Goal: Transaction & Acquisition: Purchase product/service

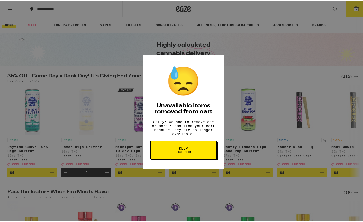
click at [178, 152] on span "Keep Shopping" at bounding box center [184, 149] width 26 height 7
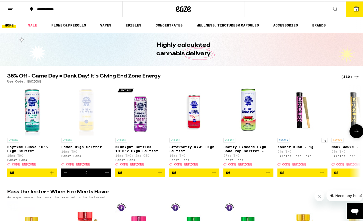
click at [65, 172] on icon "Decrement" at bounding box center [66, 172] width 4 height 0
click at [212, 175] on icon "Add to bag" at bounding box center [214, 172] width 6 height 6
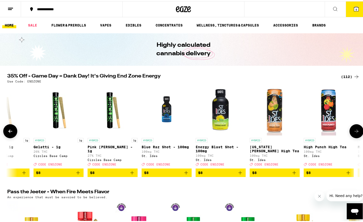
scroll to position [0, 450]
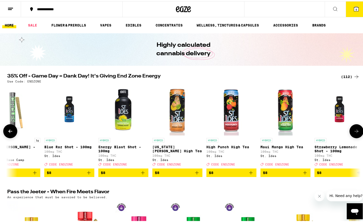
click at [355, 133] on icon at bounding box center [357, 130] width 6 height 6
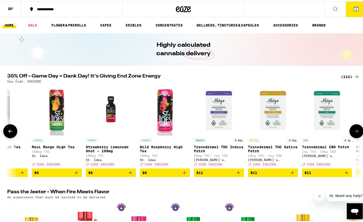
scroll to position [0, 748]
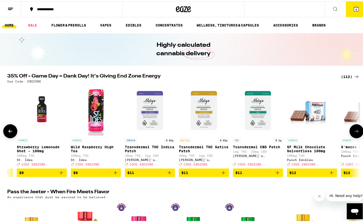
click at [114, 175] on icon "Add to bag" at bounding box center [115, 172] width 6 height 6
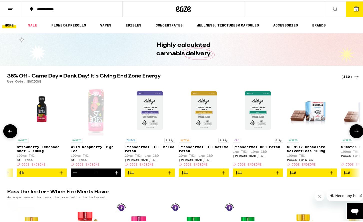
click at [60, 174] on icon "Add to bag" at bounding box center [61, 172] width 6 height 6
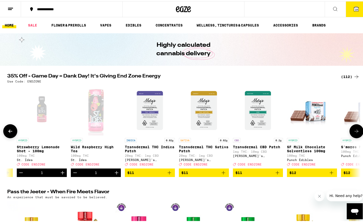
click at [8, 132] on icon at bounding box center [10, 130] width 4 height 4
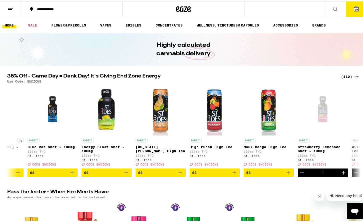
scroll to position [0, 450]
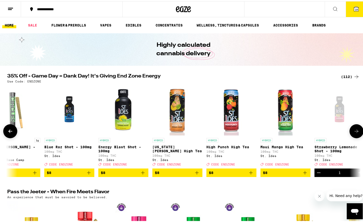
click at [357, 129] on button at bounding box center [357, 130] width 14 height 14
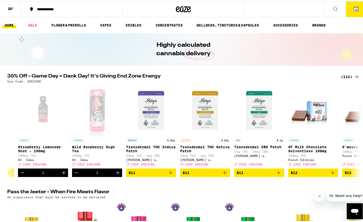
scroll to position [0, 748]
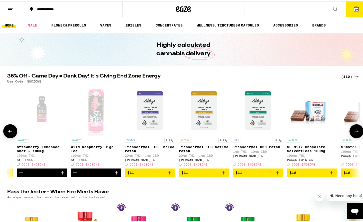
click at [20, 175] on icon "Decrement" at bounding box center [21, 172] width 6 height 6
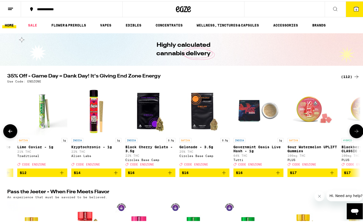
scroll to position [0, 1247]
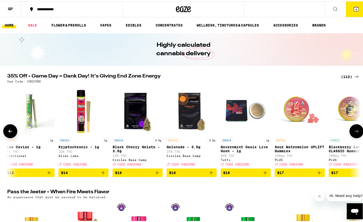
click at [210, 174] on icon "Add to bag" at bounding box center [212, 172] width 4 height 4
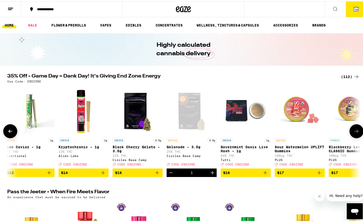
click at [169, 175] on icon "Decrement" at bounding box center [171, 172] width 6 height 6
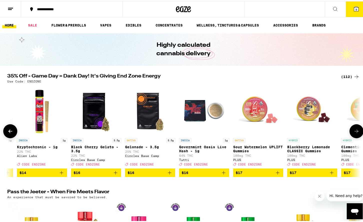
scroll to position [0, 1301]
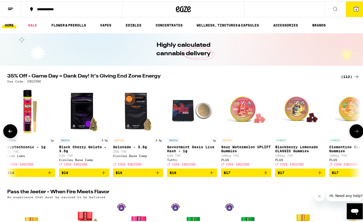
click at [264, 175] on icon "Add to bag" at bounding box center [266, 172] width 6 height 6
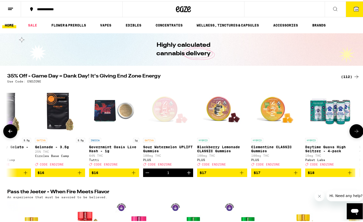
scroll to position [0, 1379]
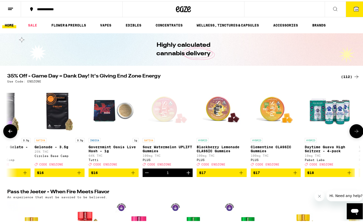
click at [240, 173] on icon "Add to bag" at bounding box center [241, 172] width 6 height 6
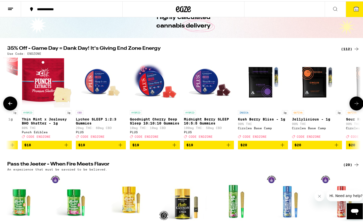
scroll to position [0, 2366]
click at [229, 147] on icon "Add to bag" at bounding box center [228, 144] width 6 height 6
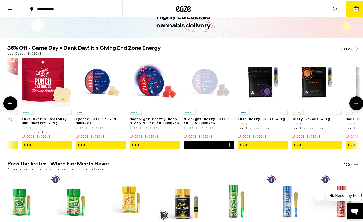
click at [173, 146] on icon "Add to bag" at bounding box center [175, 144] width 4 height 4
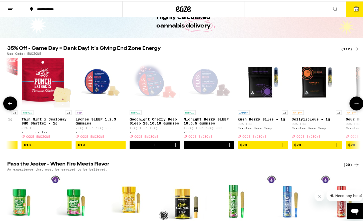
click at [120, 147] on icon "Add to bag" at bounding box center [120, 144] width 6 height 6
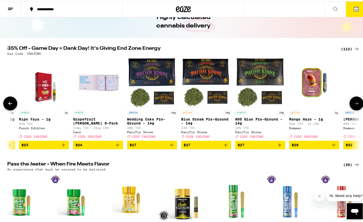
scroll to position [0, 3321]
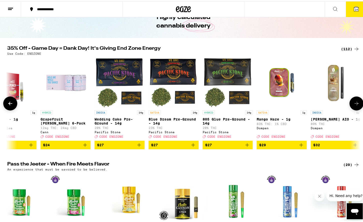
click at [246, 146] on icon "Add to bag" at bounding box center [248, 144] width 4 height 4
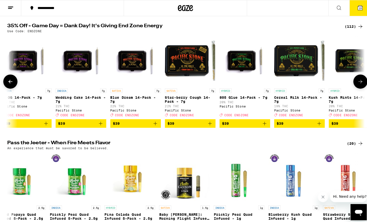
scroll to position [50, 0]
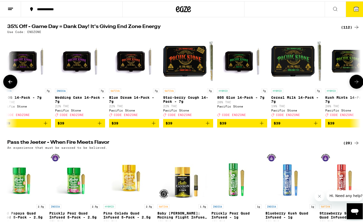
click at [301, 114] on div "HYBRID 7g Cereal Milk 14-Pack - 7g 19% THC Pacific Stone Deal Created with Sket…" at bounding box center [296, 101] width 50 height 28
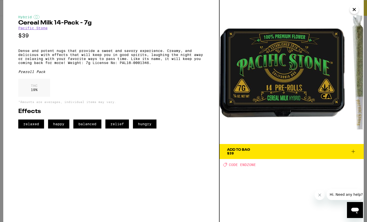
click at [355, 10] on icon "Close" at bounding box center [354, 10] width 6 height 8
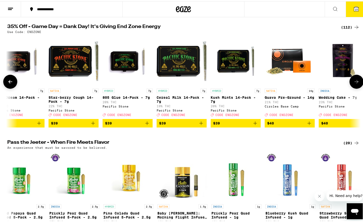
scroll to position [0, 4665]
click at [199, 125] on icon "Add to bag" at bounding box center [201, 122] width 6 height 6
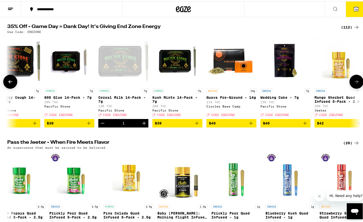
scroll to position [0, 4724]
click at [248, 125] on icon "Add to bag" at bounding box center [251, 122] width 6 height 6
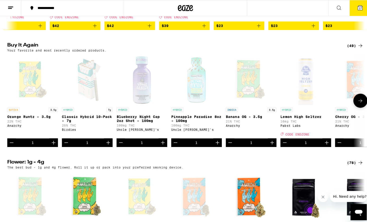
scroll to position [263, 0]
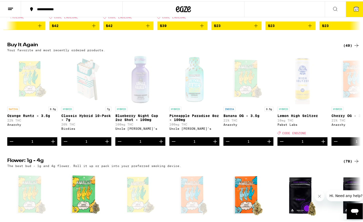
click at [354, 10] on icon at bounding box center [356, 8] width 5 height 5
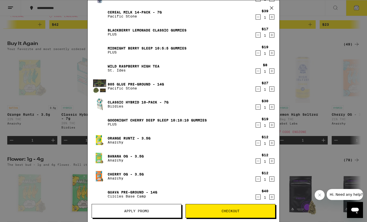
scroll to position [186, 0]
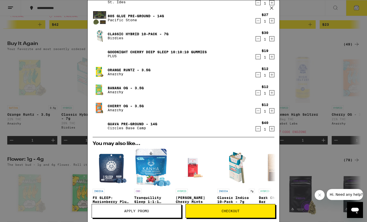
click at [256, 111] on icon "Decrement" at bounding box center [258, 111] width 5 height 6
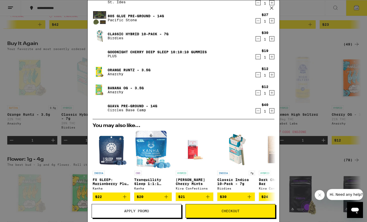
click at [257, 93] on icon "Decrement" at bounding box center [258, 93] width 3 height 0
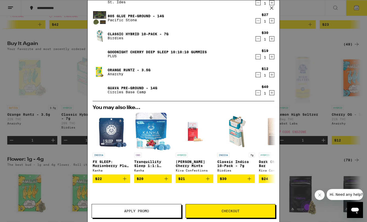
click at [256, 75] on icon "Decrement" at bounding box center [258, 75] width 5 height 6
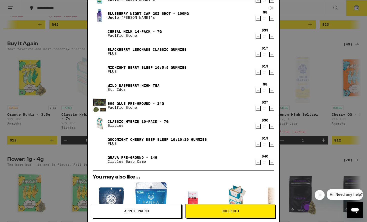
scroll to position [98, 0]
click at [256, 162] on icon "Decrement" at bounding box center [258, 163] width 5 height 6
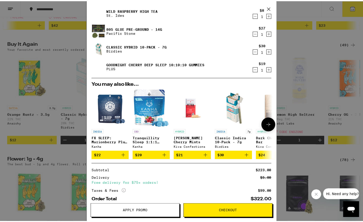
scroll to position [202, 0]
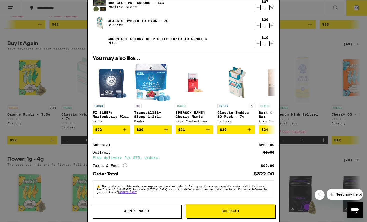
click at [152, 208] on button "Apply Promo" at bounding box center [137, 211] width 90 height 14
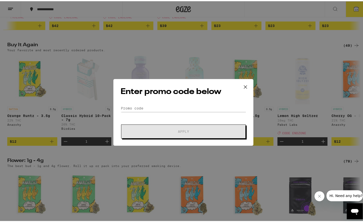
click at [167, 100] on div "Enter promo code below Promo Code Apply" at bounding box center [183, 111] width 140 height 67
click at [167, 107] on input "Promo Code" at bounding box center [184, 107] width 126 height 8
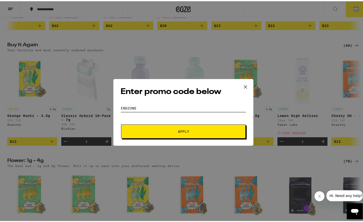
type input "endzone"
click at [181, 132] on span "Apply" at bounding box center [183, 131] width 11 height 4
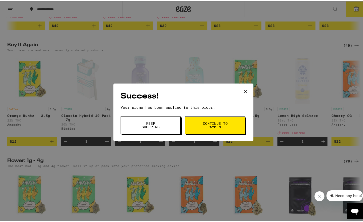
click at [205, 124] on span "Continue to payment" at bounding box center [216, 124] width 26 height 7
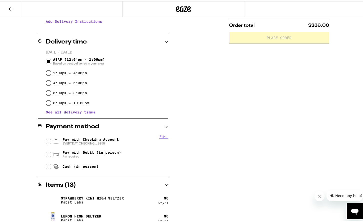
scroll to position [118, 0]
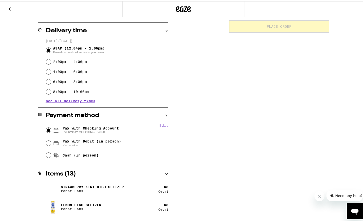
click at [48, 129] on input "Pay with Checking Account EVERYDAY CHECKING ...9858" at bounding box center [48, 129] width 5 height 5
radio input "true"
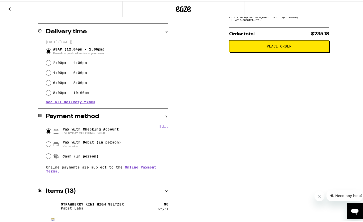
scroll to position [0, 0]
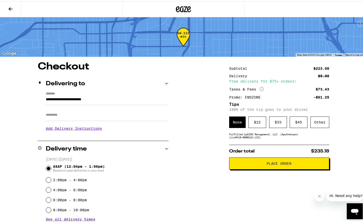
click at [93, 118] on input "Apt/Suite" at bounding box center [107, 114] width 123 height 12
type input "***"
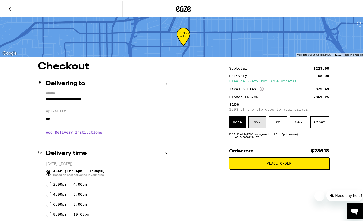
click at [257, 123] on div "$ 22" at bounding box center [258, 121] width 18 height 12
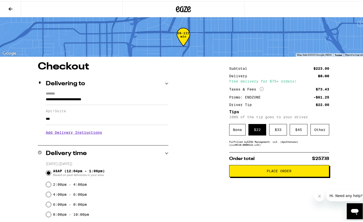
click at [263, 175] on button "Place Order" at bounding box center [279, 170] width 100 height 12
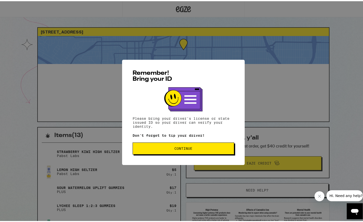
click at [189, 149] on span "Continue" at bounding box center [184, 148] width 18 height 4
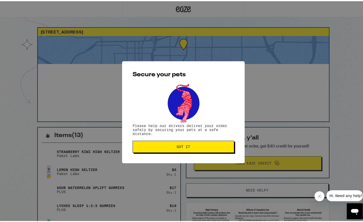
click at [195, 147] on span "Got it" at bounding box center [183, 146] width 93 height 4
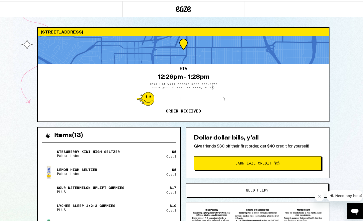
click at [321, 198] on button "Close message from company" at bounding box center [320, 196] width 10 height 10
